Goal: Task Accomplishment & Management: Manage account settings

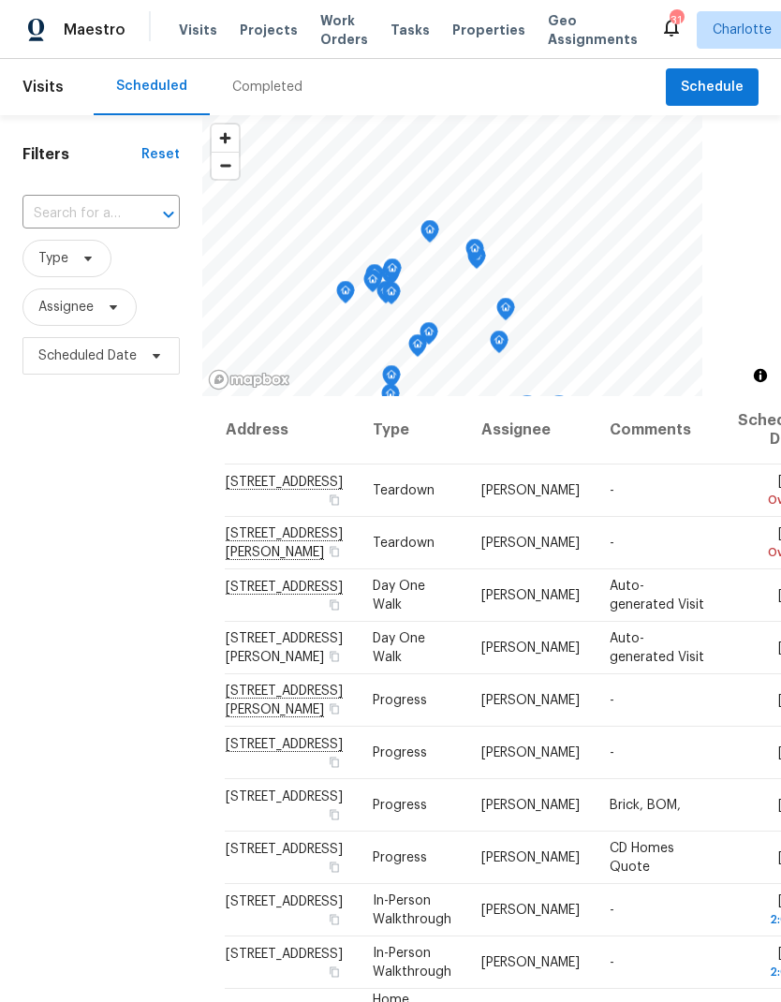
click at [48, 220] on input "text" at bounding box center [74, 213] width 105 height 29
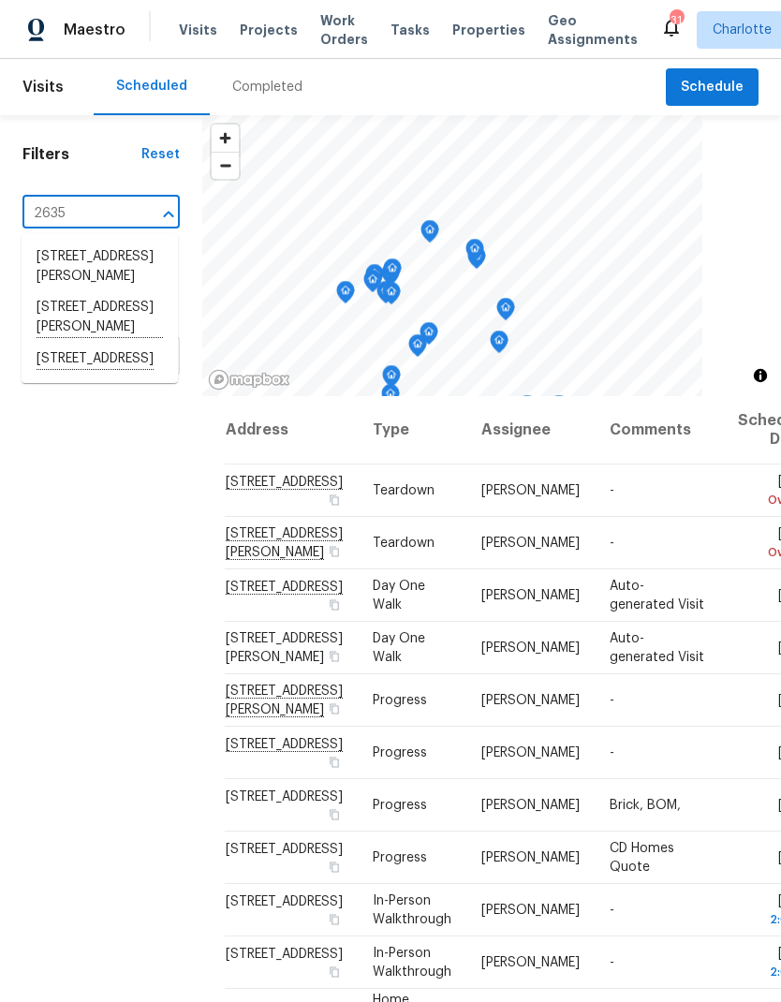
type input "2635 p"
click at [57, 272] on li "[STREET_ADDRESS]" at bounding box center [100, 257] width 156 height 31
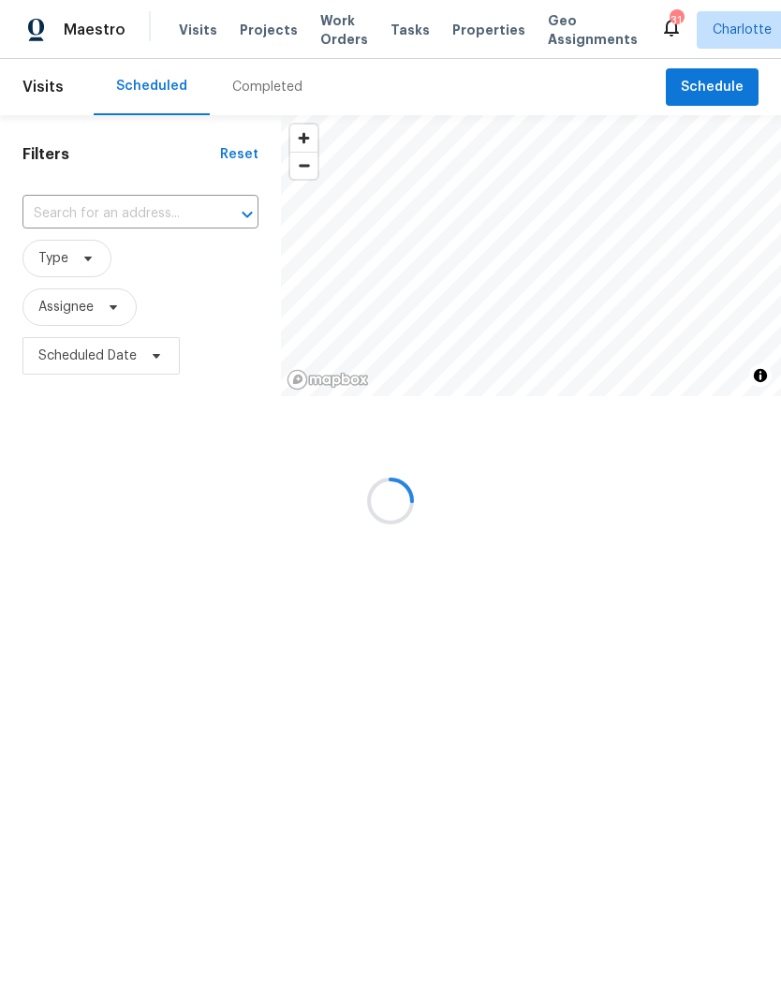
type input "[STREET_ADDRESS]"
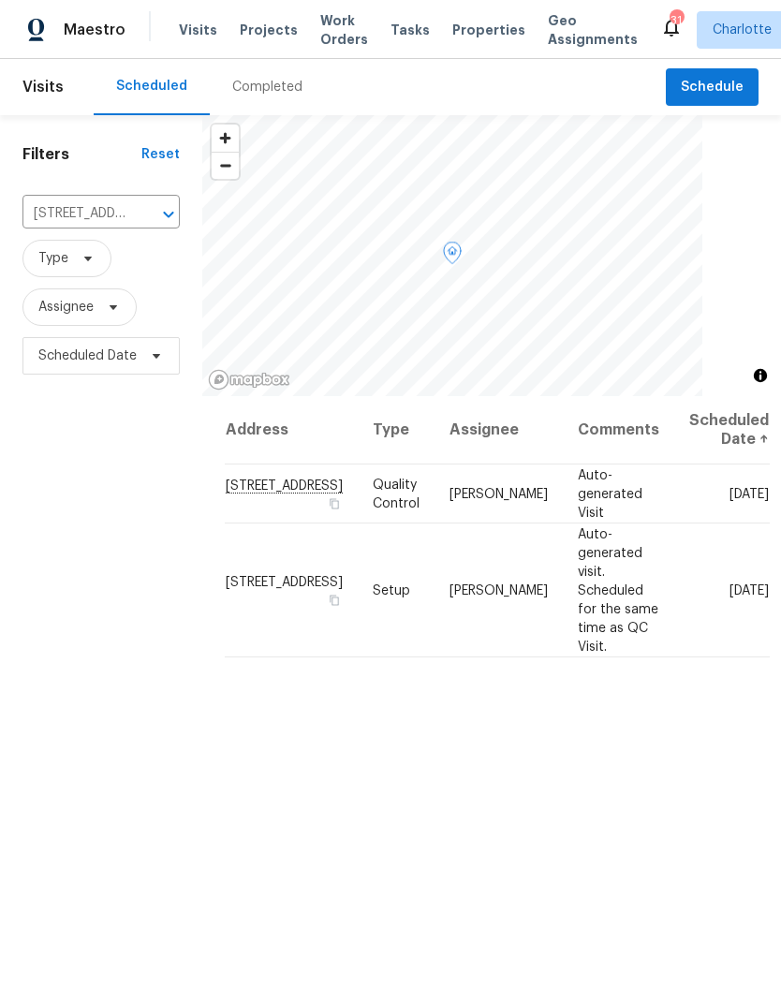
click at [0, 0] on icon at bounding box center [0, 0] width 0 height 0
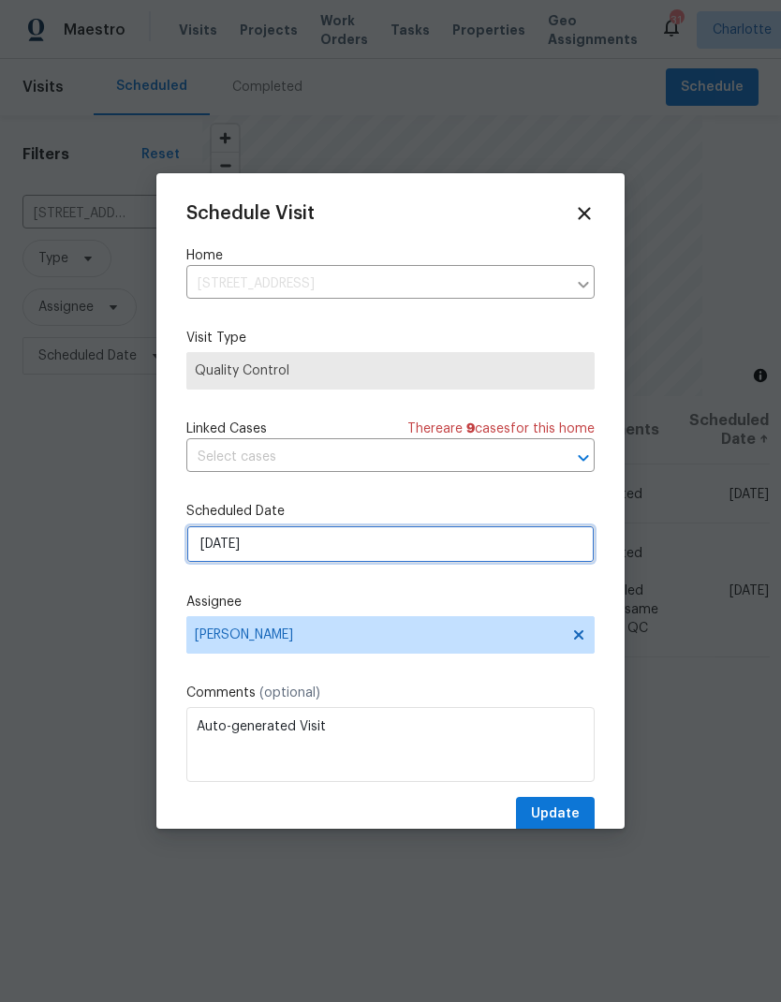
click at [492, 549] on input "9/24/2025" at bounding box center [390, 543] width 408 height 37
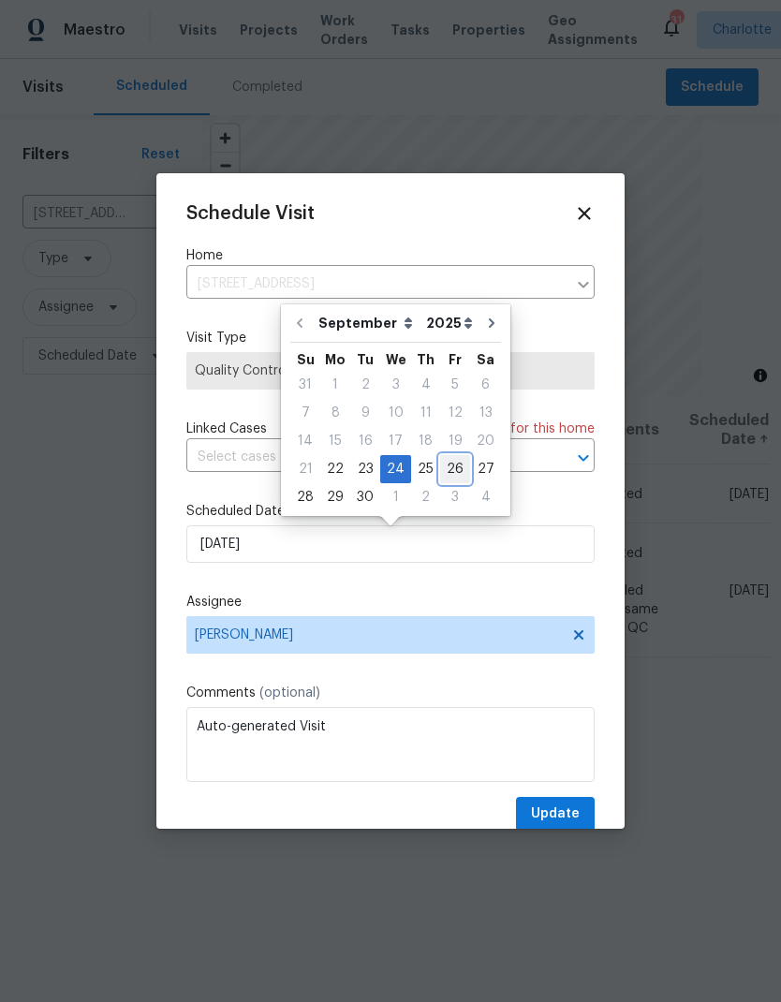
click at [449, 465] on div "26" at bounding box center [455, 469] width 30 height 26
type input "9/26/2025"
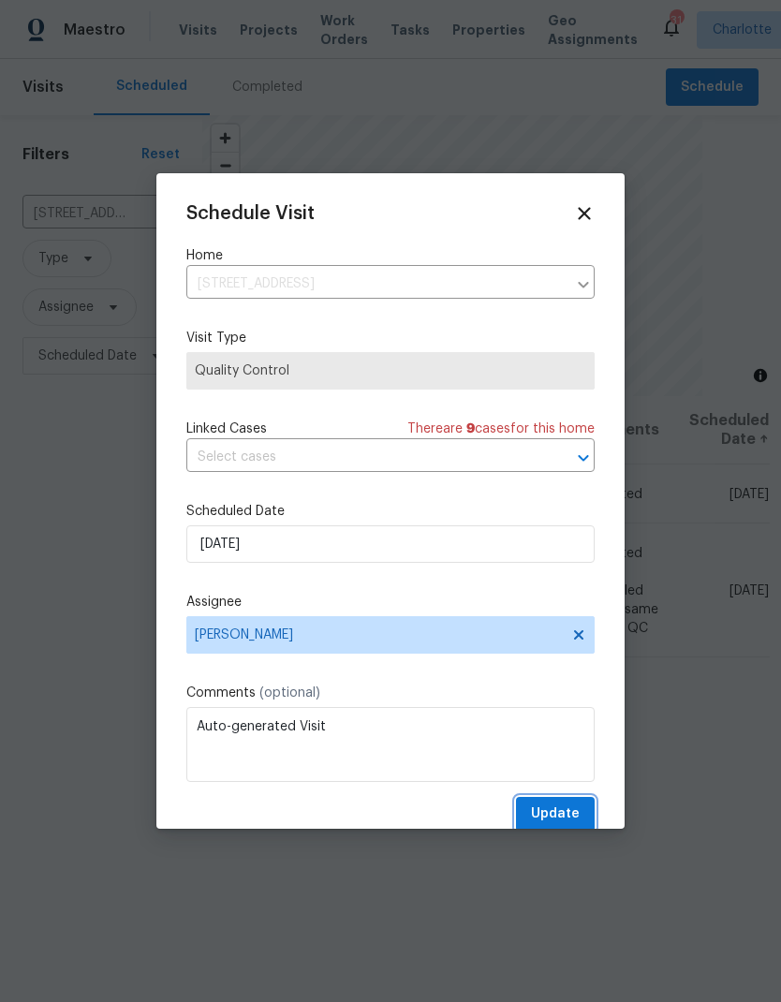
click at [564, 813] on span "Update" at bounding box center [555, 813] width 49 height 23
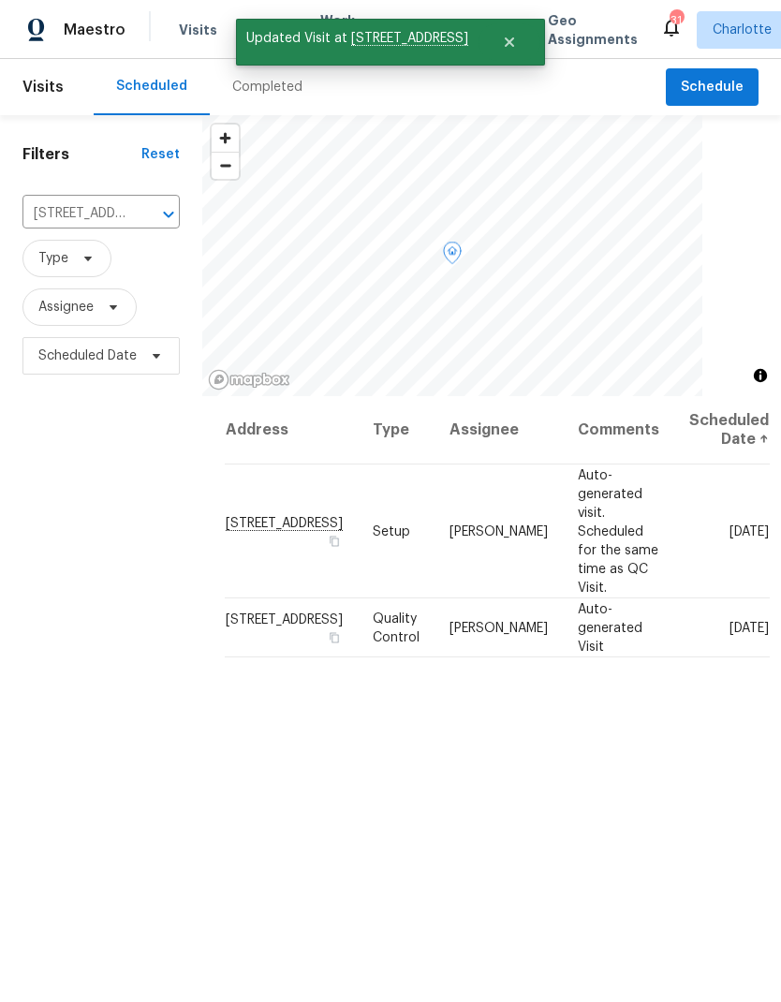
click at [0, 0] on icon at bounding box center [0, 0] width 0 height 0
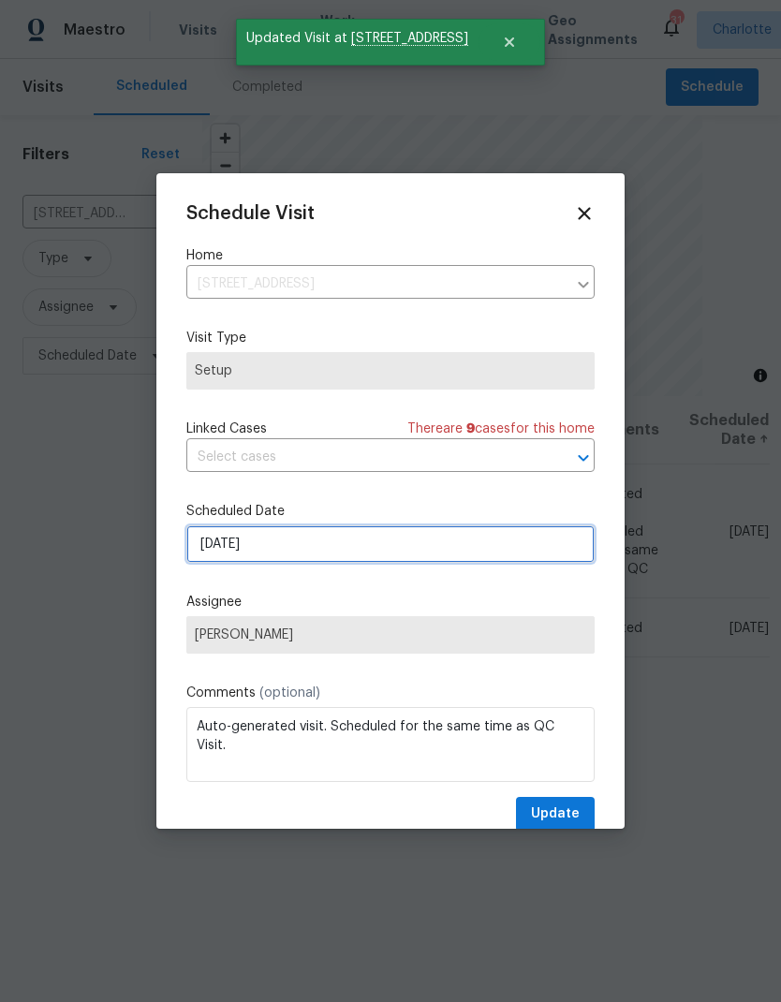
click at [520, 558] on input "9/24/2025" at bounding box center [390, 543] width 408 height 37
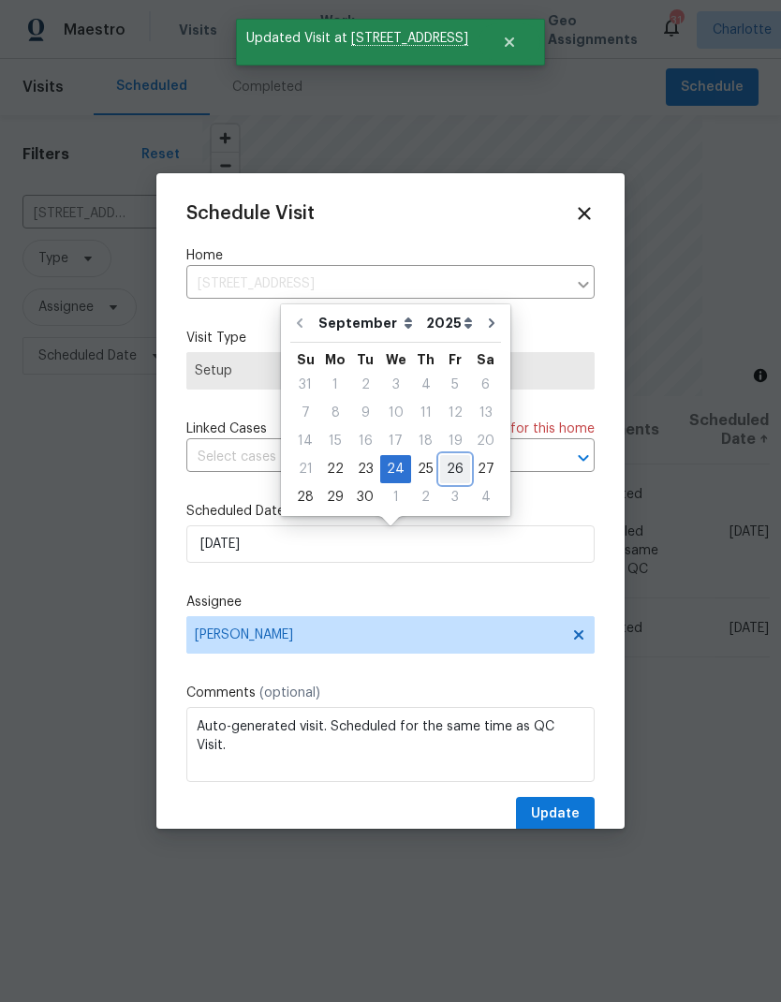
click at [452, 470] on div "26" at bounding box center [455, 469] width 30 height 26
type input "9/26/2025"
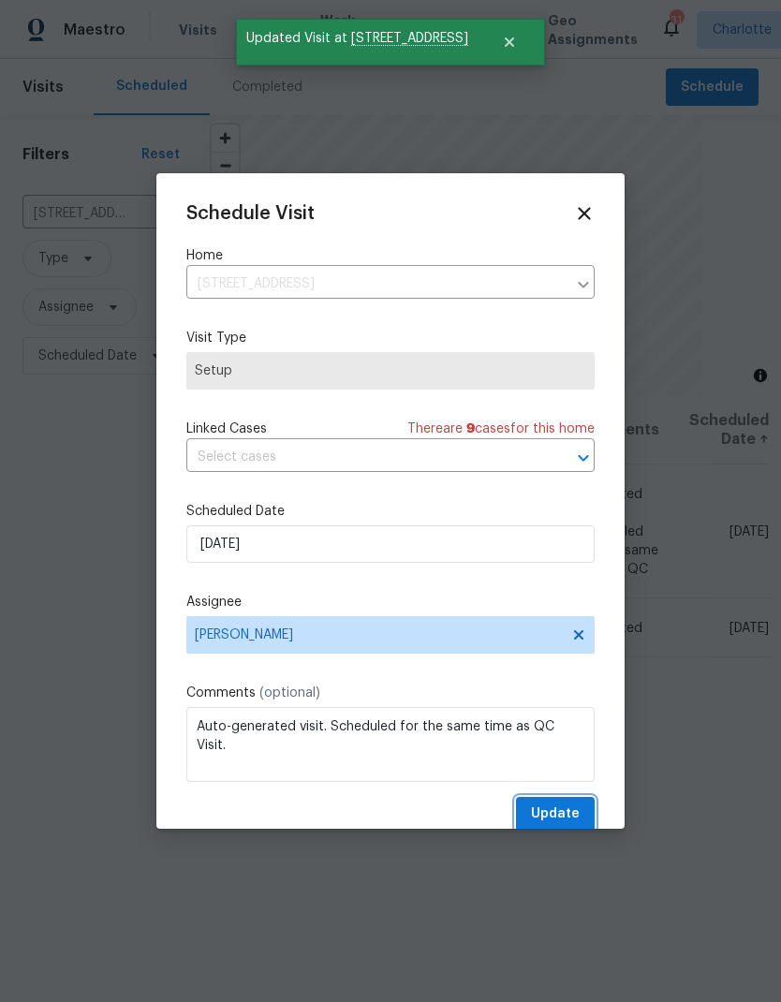
click at [560, 819] on span "Update" at bounding box center [555, 813] width 49 height 23
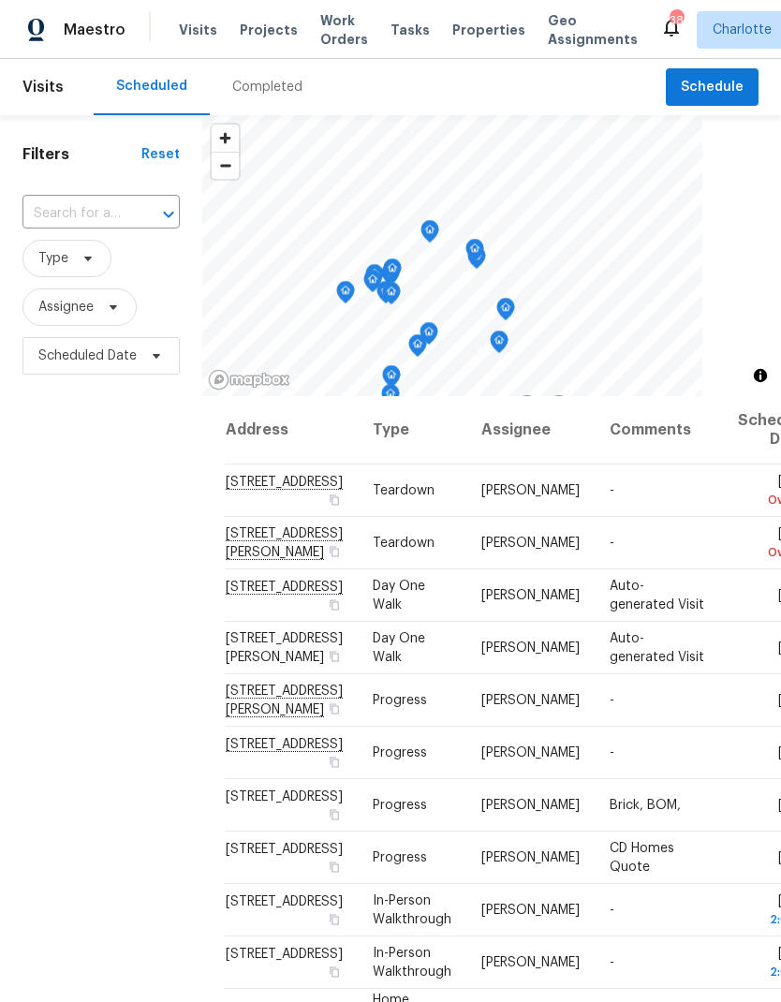
click at [271, 73] on div "Completed" at bounding box center [267, 87] width 115 height 56
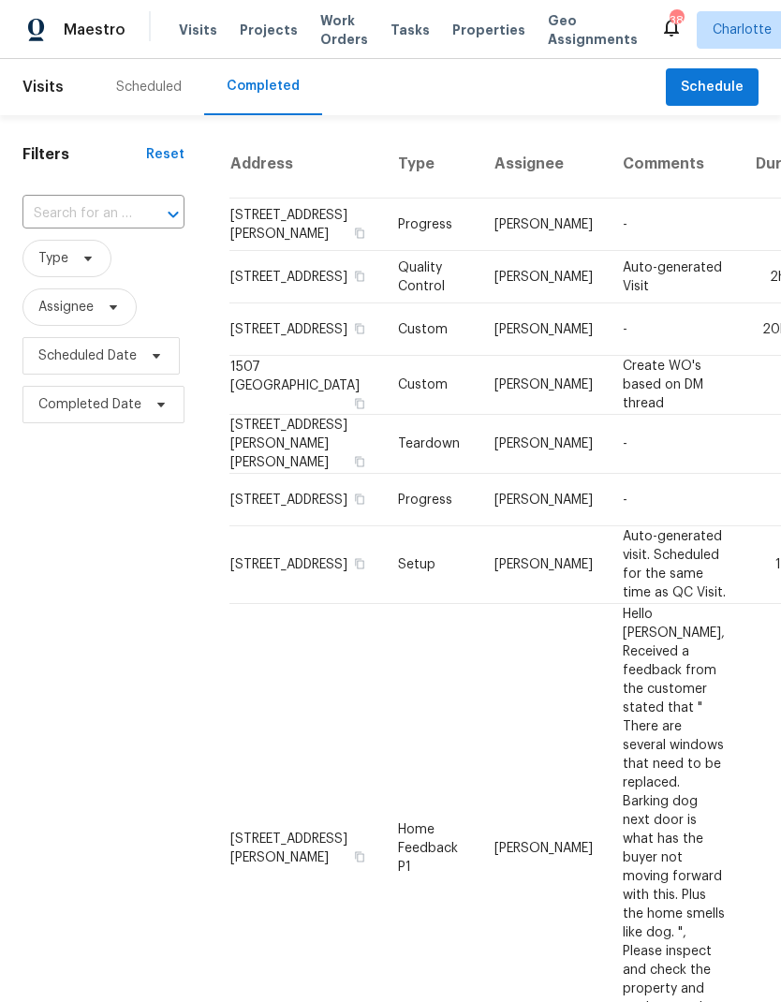
click at [123, 217] on input "text" at bounding box center [77, 213] width 110 height 29
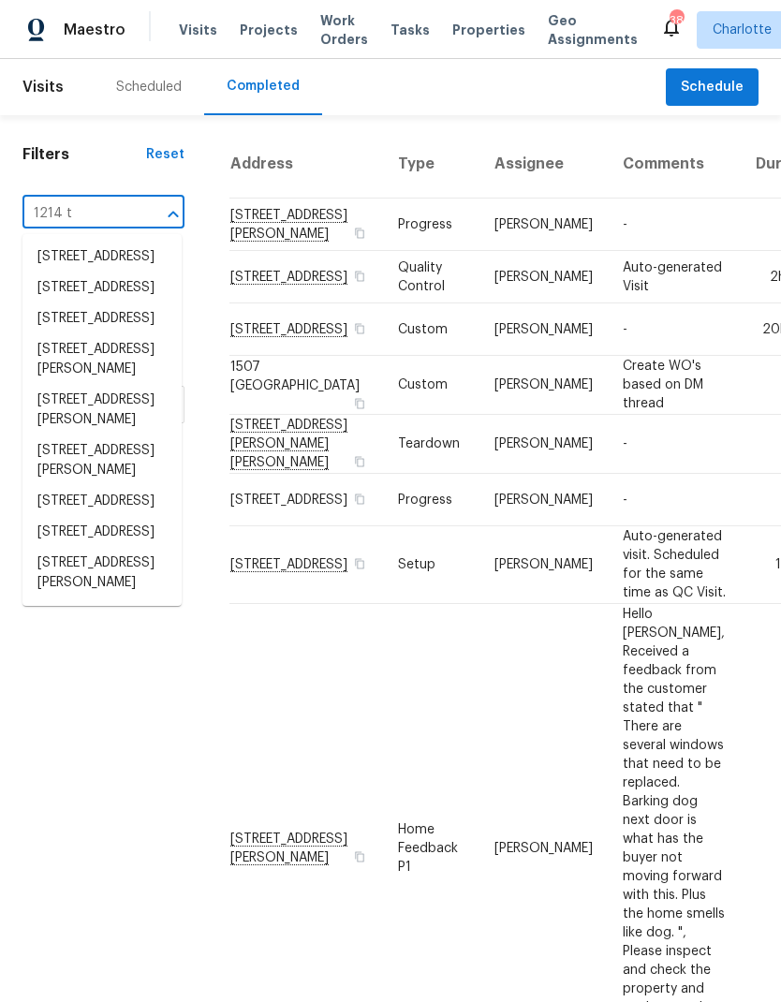
type input "1214 tr"
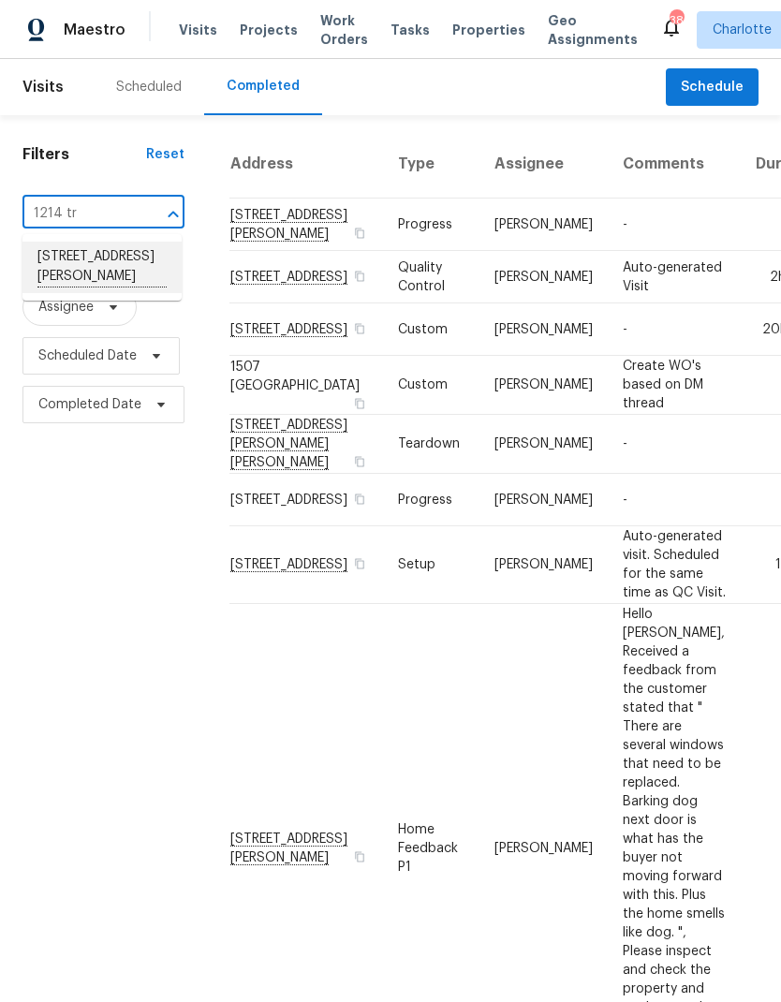
click at [150, 272] on li "[STREET_ADDRESS][PERSON_NAME]" at bounding box center [101, 267] width 159 height 51
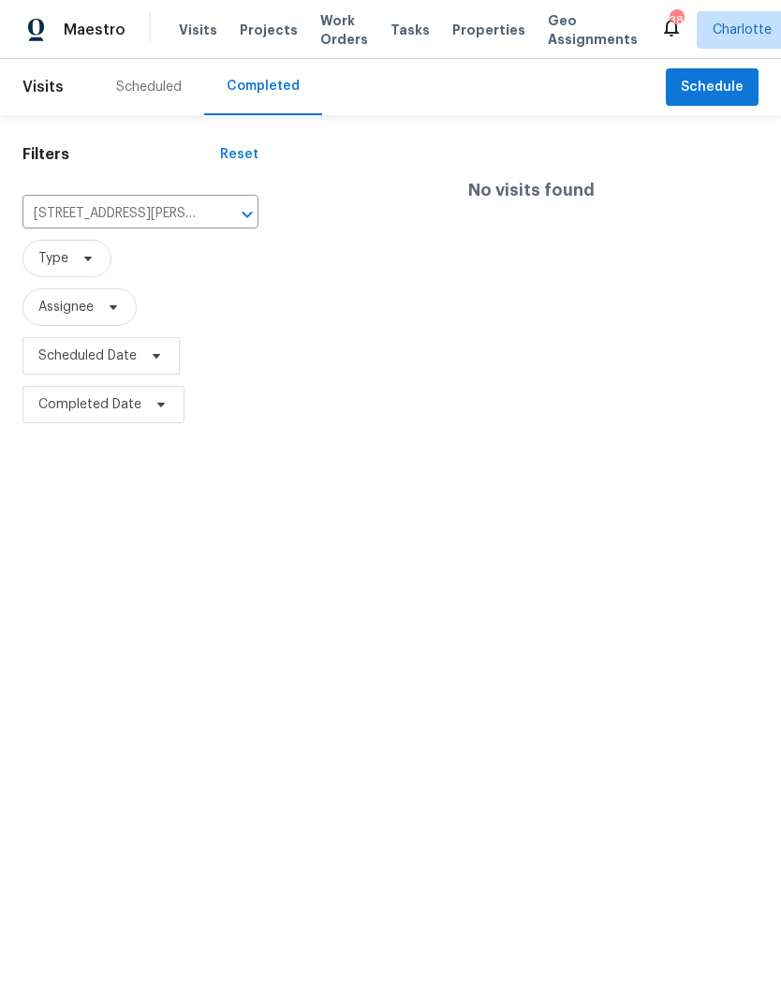
click at [156, 89] on div "Scheduled" at bounding box center [149, 87] width 66 height 19
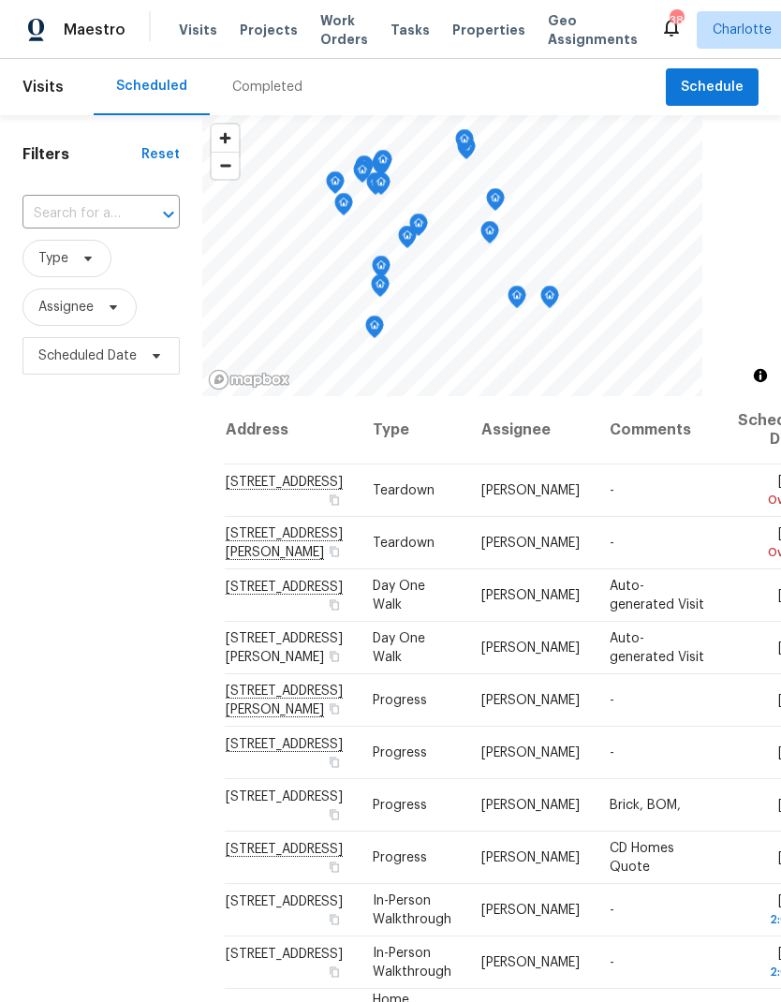
click at [549, 297] on icon "Map marker" at bounding box center [550, 297] width 2 height 3
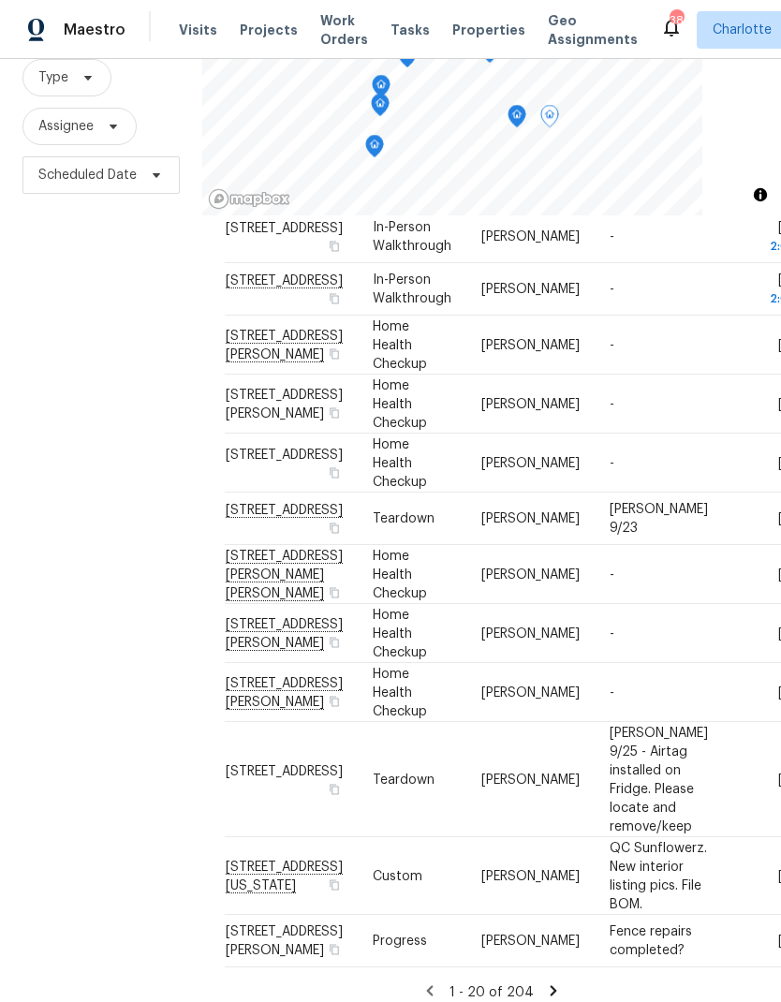
scroll to position [75, 0]
click at [556, 982] on icon at bounding box center [553, 990] width 17 height 17
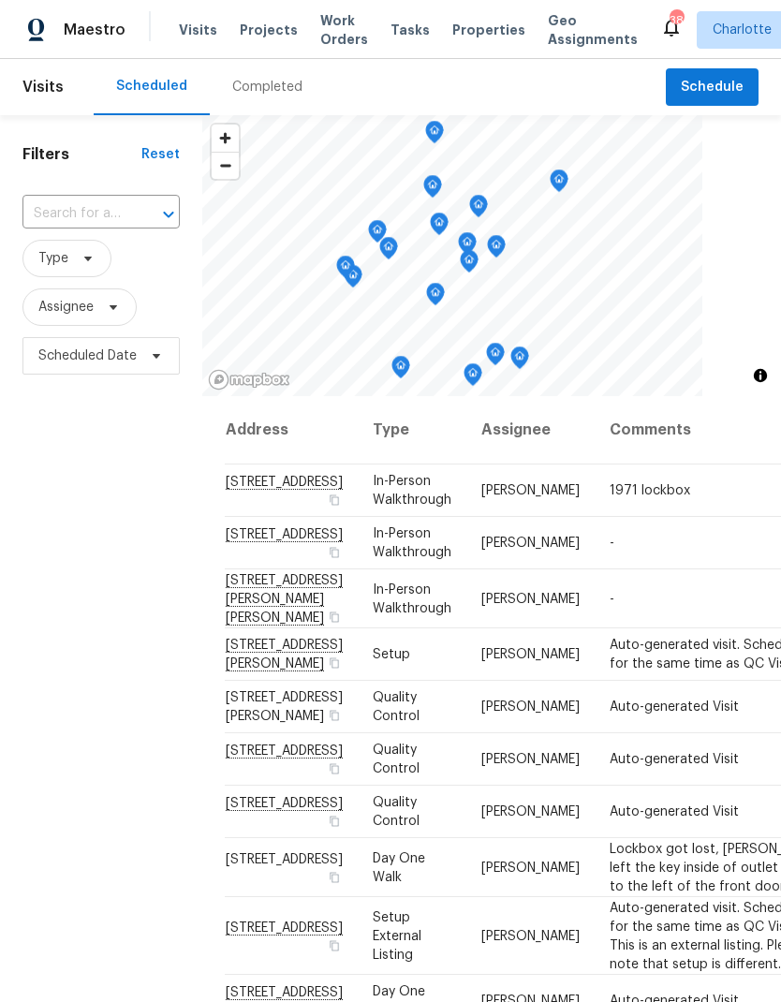
scroll to position [0, 0]
click at [430, 182] on icon "Map marker" at bounding box center [432, 187] width 17 height 22
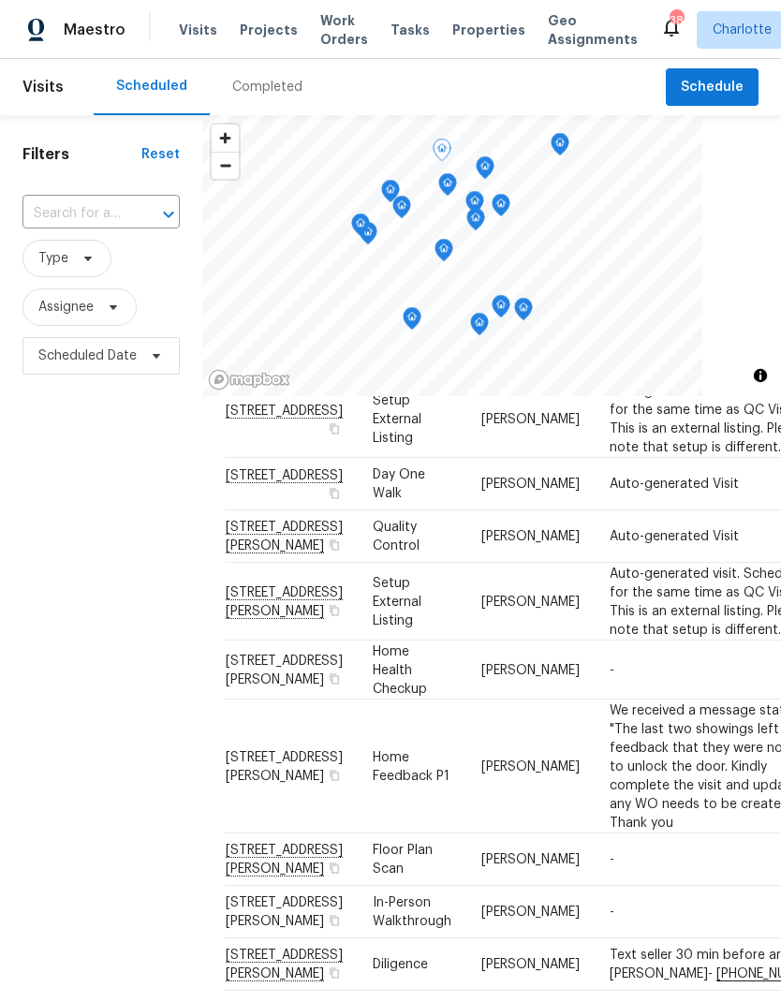
scroll to position [1361, 0]
